Goal: Check status

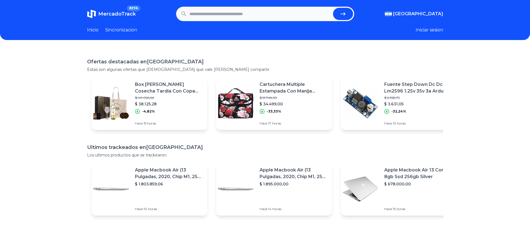
click at [116, 31] on link "Sincronizacion" at bounding box center [121, 30] width 32 height 7
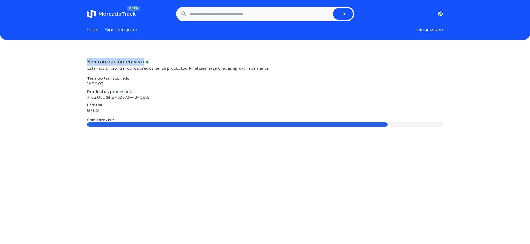
drag, startPoint x: 89, startPoint y: 60, endPoint x: 163, endPoint y: 59, distance: 74.3
click at [163, 59] on div "Sincronización en vivo" at bounding box center [265, 62] width 356 height 8
click at [164, 59] on div "Sincronización en vivo" at bounding box center [265, 62] width 356 height 8
click at [114, 89] on div "Tiempo transcurrido 18:30:04 Productos procesados 7.132.000 de 8.452.573 — 84.3…" at bounding box center [265, 95] width 356 height 38
click at [252, 17] on input "text" at bounding box center [260, 14] width 141 height 12
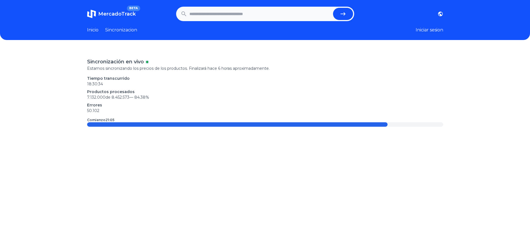
paste input "**********"
click at [342, 16] on icon "submit" at bounding box center [343, 14] width 7 height 7
type input "**********"
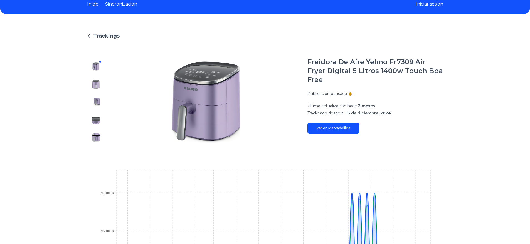
scroll to position [8, 0]
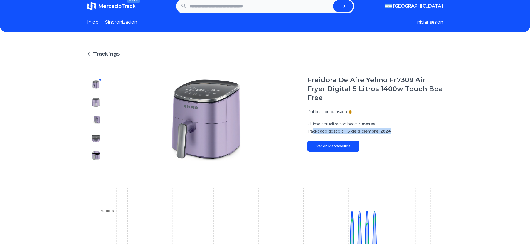
drag, startPoint x: 317, startPoint y: 126, endPoint x: 400, endPoint y: 127, distance: 83.2
click at [400, 127] on div "Freidora De Aire Yelmo Fr7309 Air Fryer Digital 5 Litros 1400w Touch Bpa Free P…" at bounding box center [376, 114] width 136 height 76
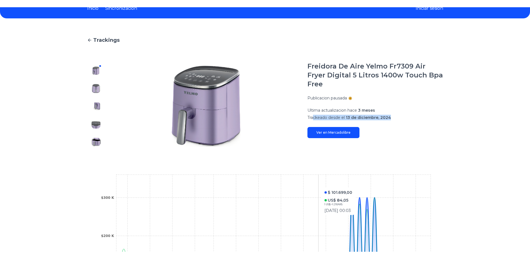
scroll to position [0, 0]
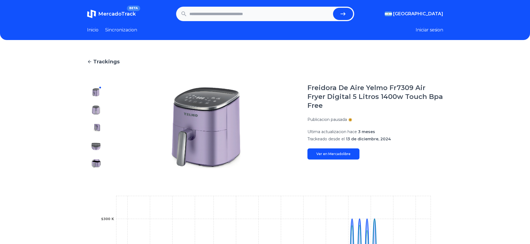
click at [319, 129] on span "Ultima actualizacion hace" at bounding box center [333, 131] width 50 height 5
